Goal: Find specific page/section

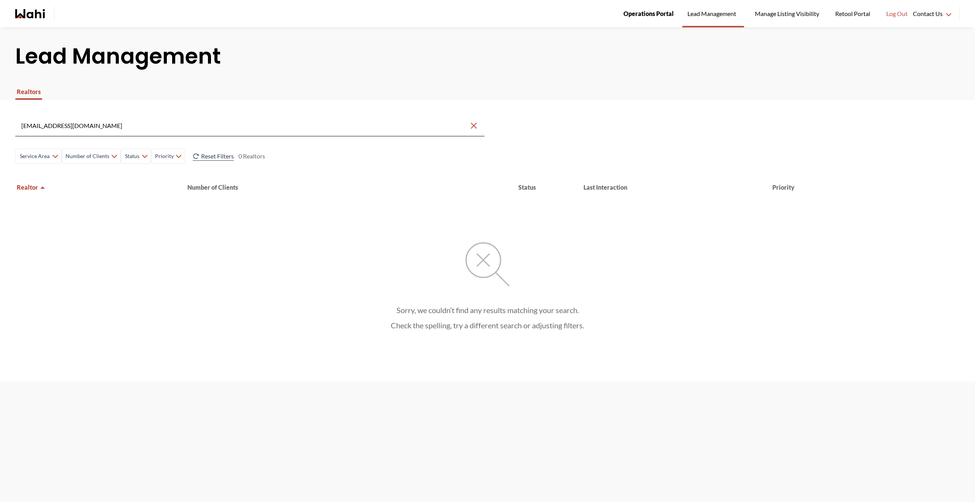
click at [647, 24] on link "Operations Portal" at bounding box center [648, 13] width 61 height 27
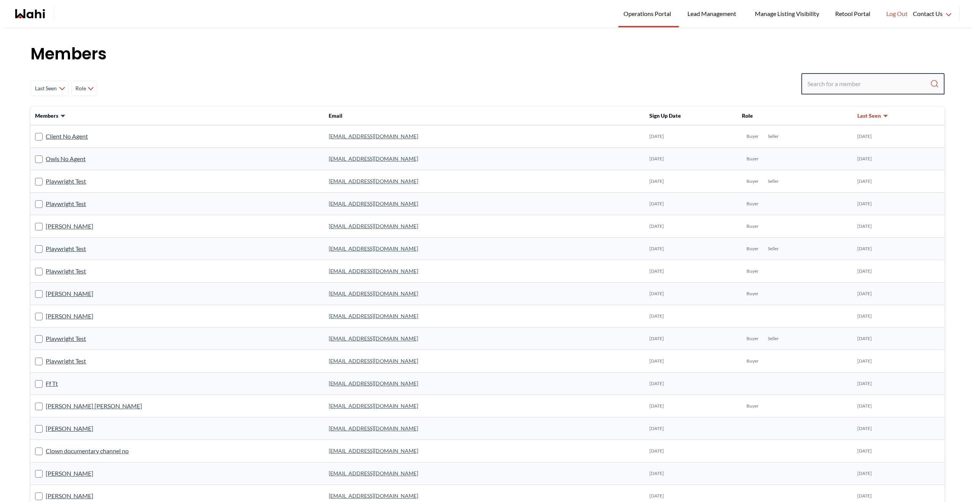
click at [824, 85] on input "Search input" at bounding box center [868, 84] width 123 height 14
paste input "michaelbradley2003@outlook.com"
type input "michaelbradley2003@outlook.com"
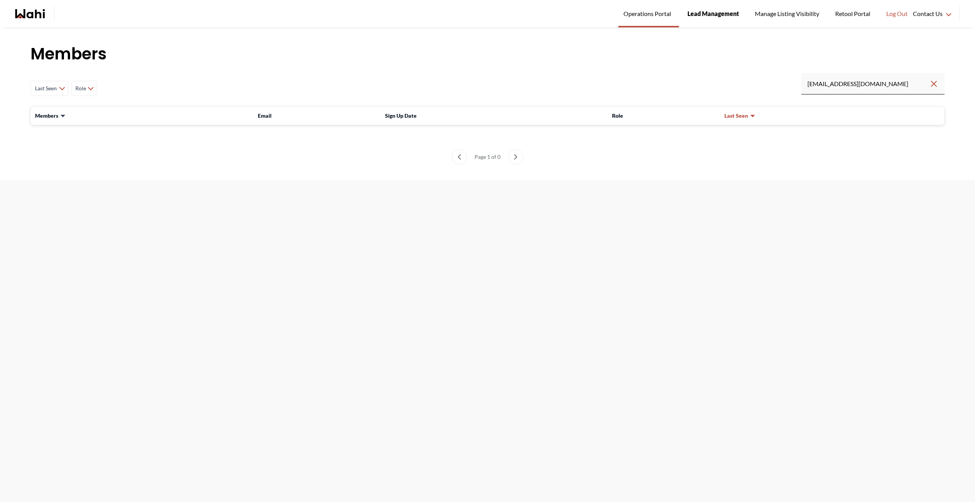
click at [714, 26] on link "Lead Management" at bounding box center [713, 13] width 62 height 27
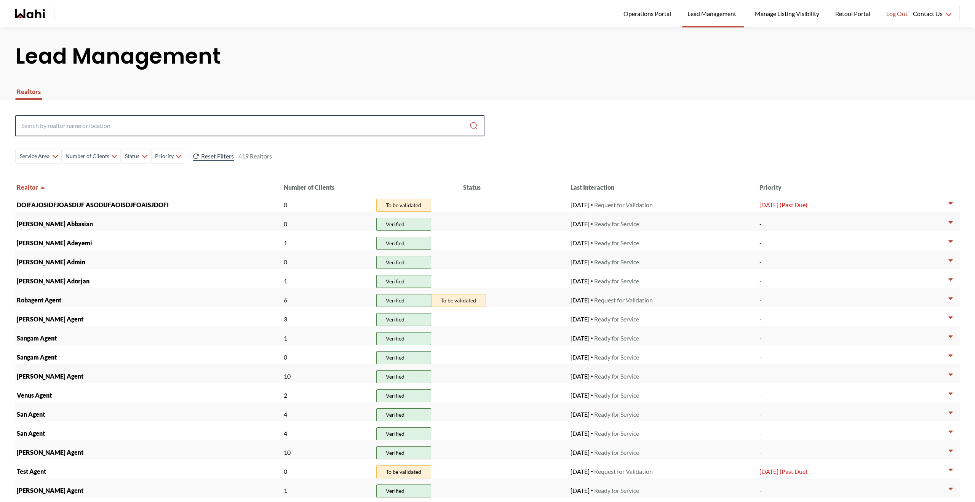
click at [250, 123] on input "Search input" at bounding box center [245, 126] width 448 height 14
paste input "[EMAIL_ADDRESS][DOMAIN_NAME]"
type input "[EMAIL_ADDRESS][DOMAIN_NAME]"
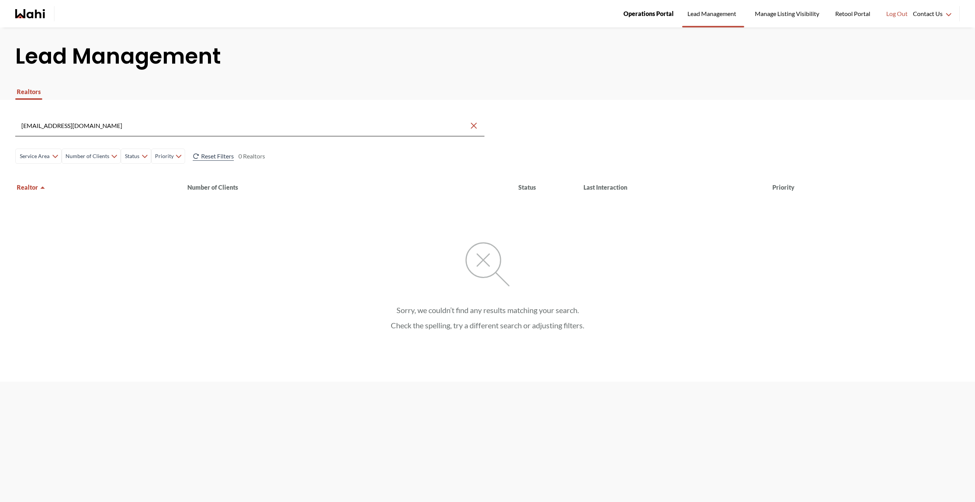
click at [647, 18] on span "Operations Portal" at bounding box center [648, 14] width 50 height 10
